Goal: Use online tool/utility: Use online tool/utility

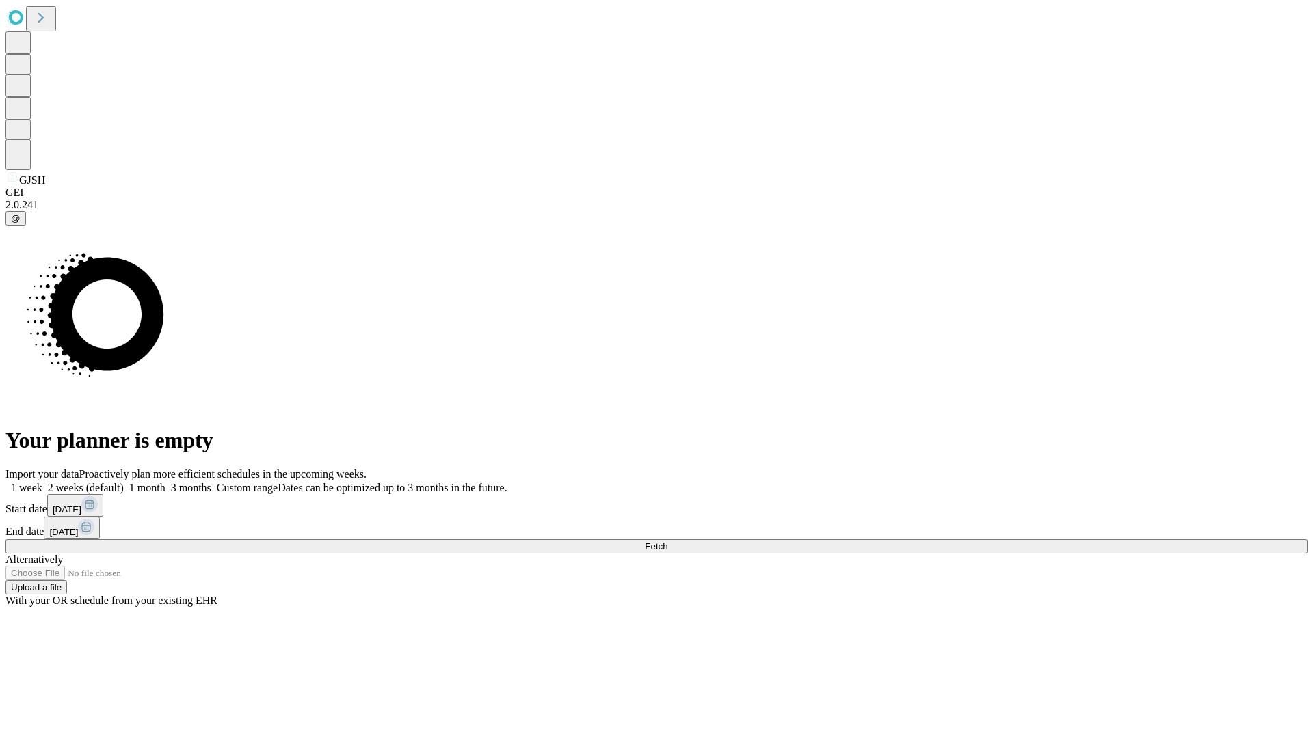
click at [667, 541] on span "Fetch" at bounding box center [656, 546] width 23 height 10
